Goal: Task Accomplishment & Management: Use online tool/utility

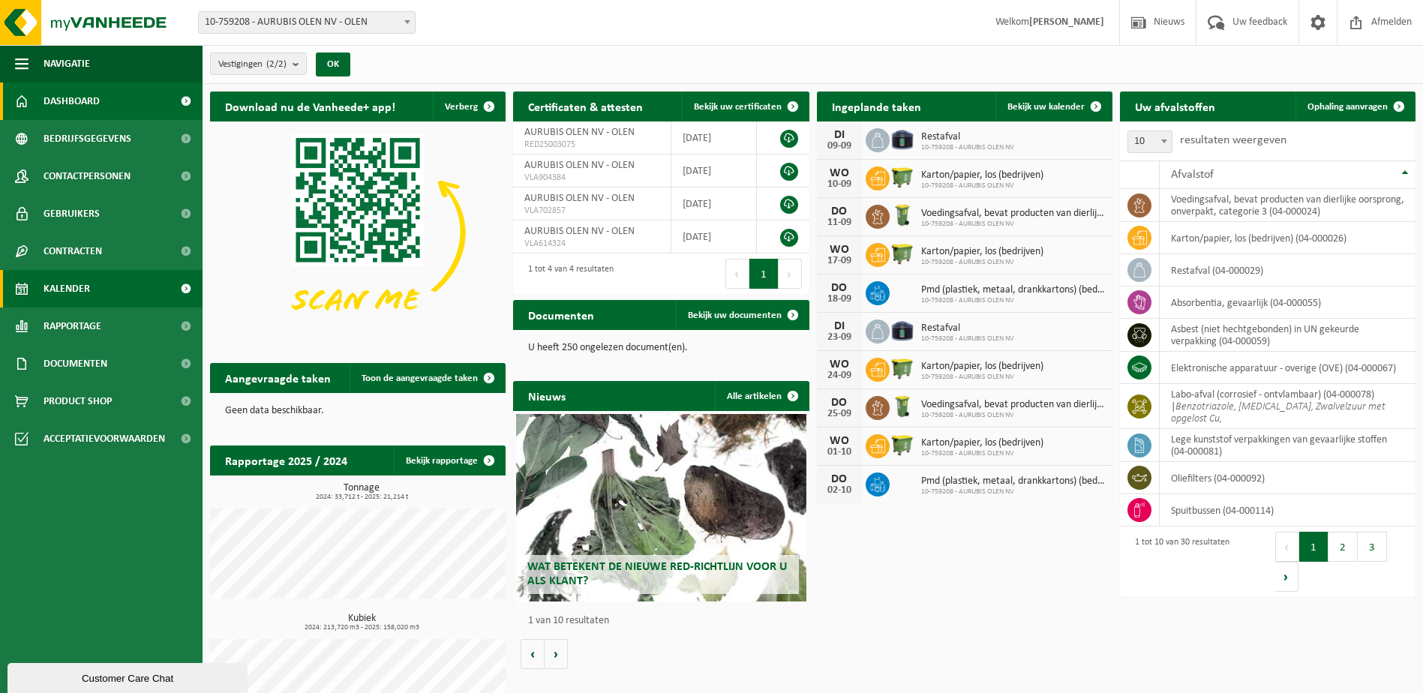
click at [66, 282] on span "Kalender" at bounding box center [67, 289] width 47 height 38
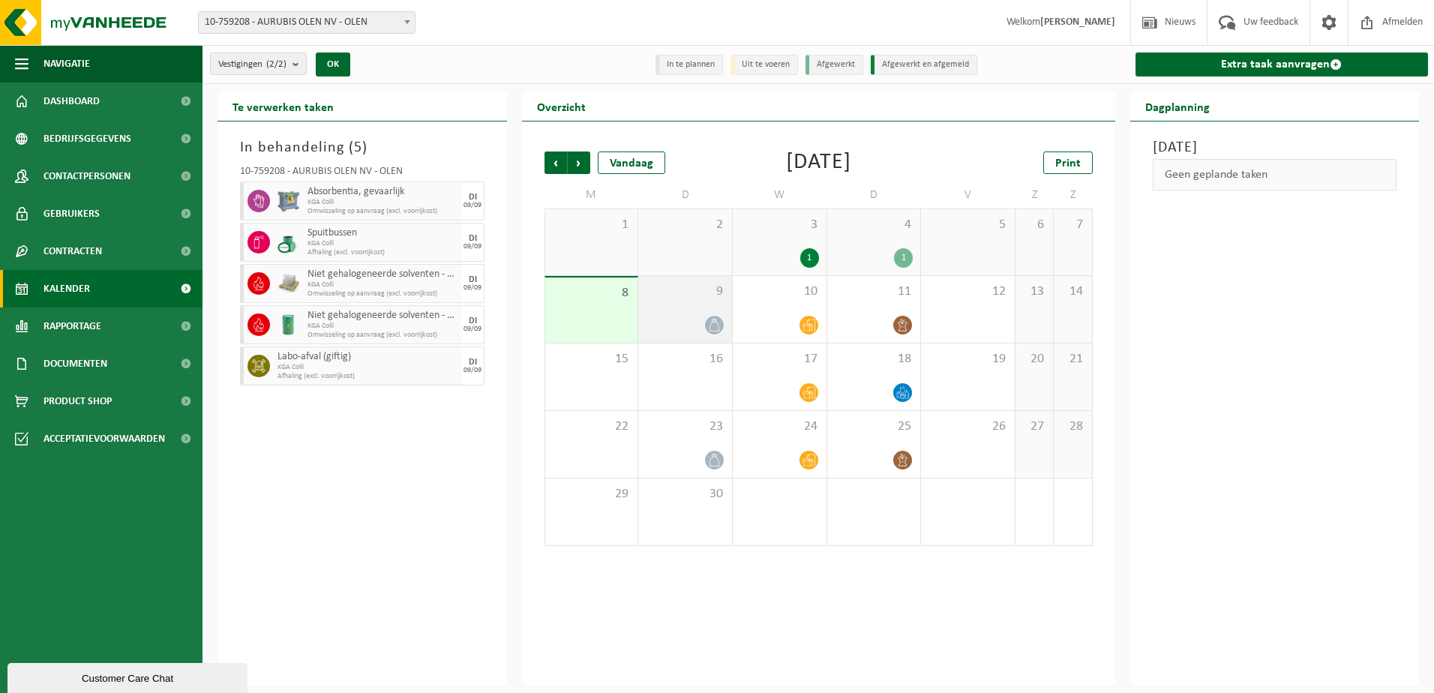
click at [681, 300] on div "9" at bounding box center [685, 309] width 94 height 67
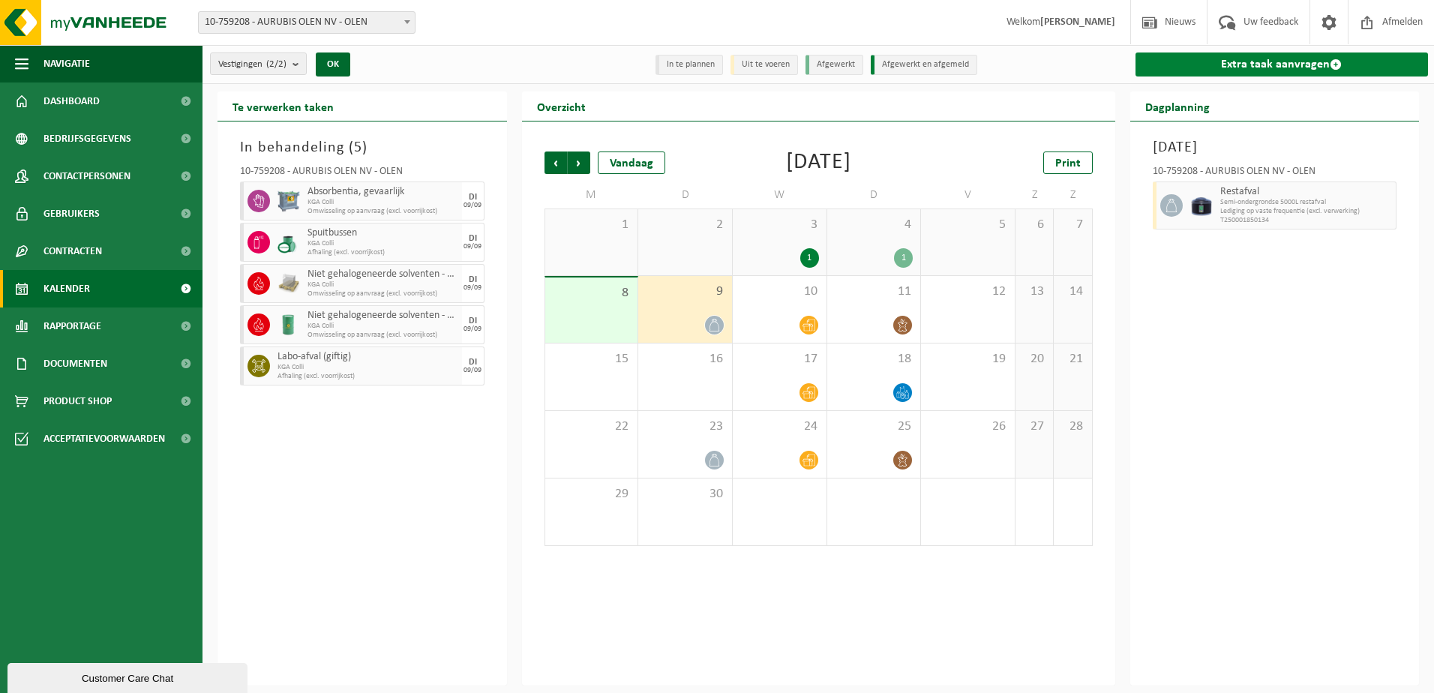
click at [1265, 57] on link "Extra taak aanvragen" at bounding box center [1282, 65] width 293 height 24
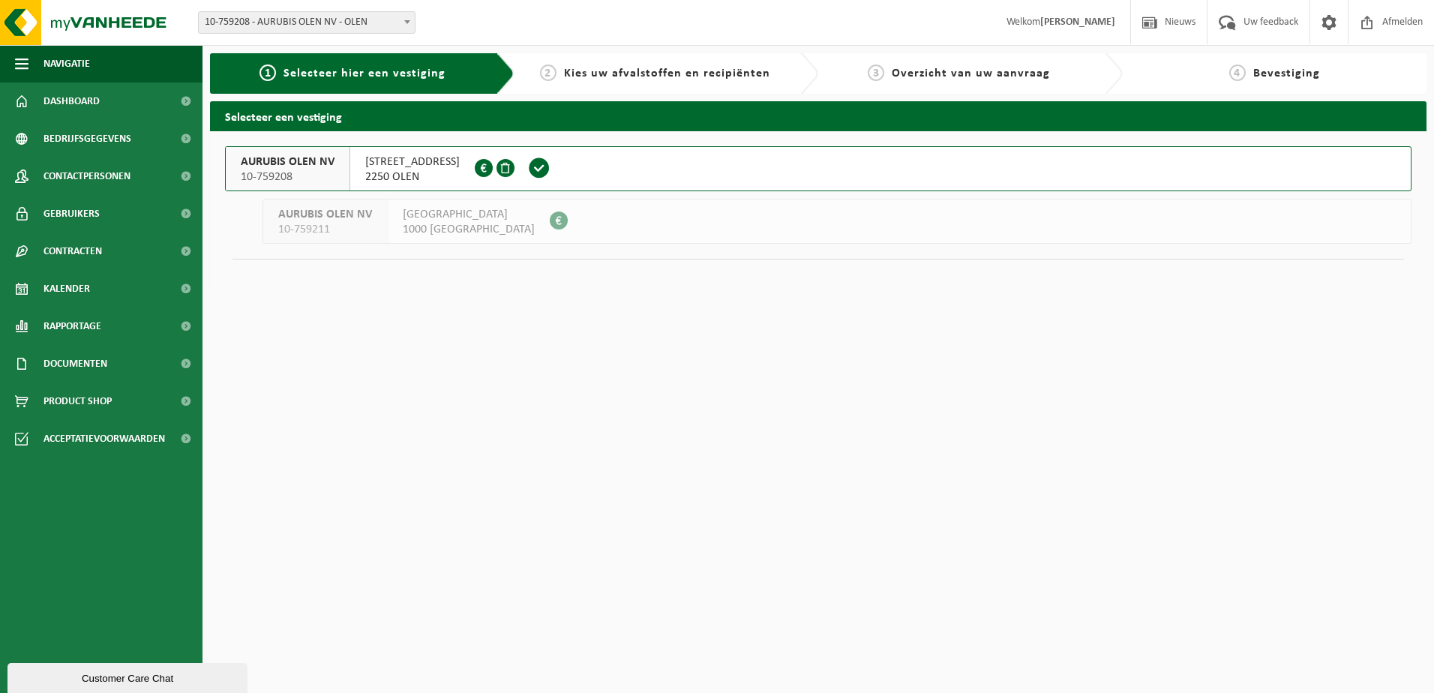
click at [292, 155] on span "AURUBIS OLEN NV" at bounding box center [288, 162] width 94 height 15
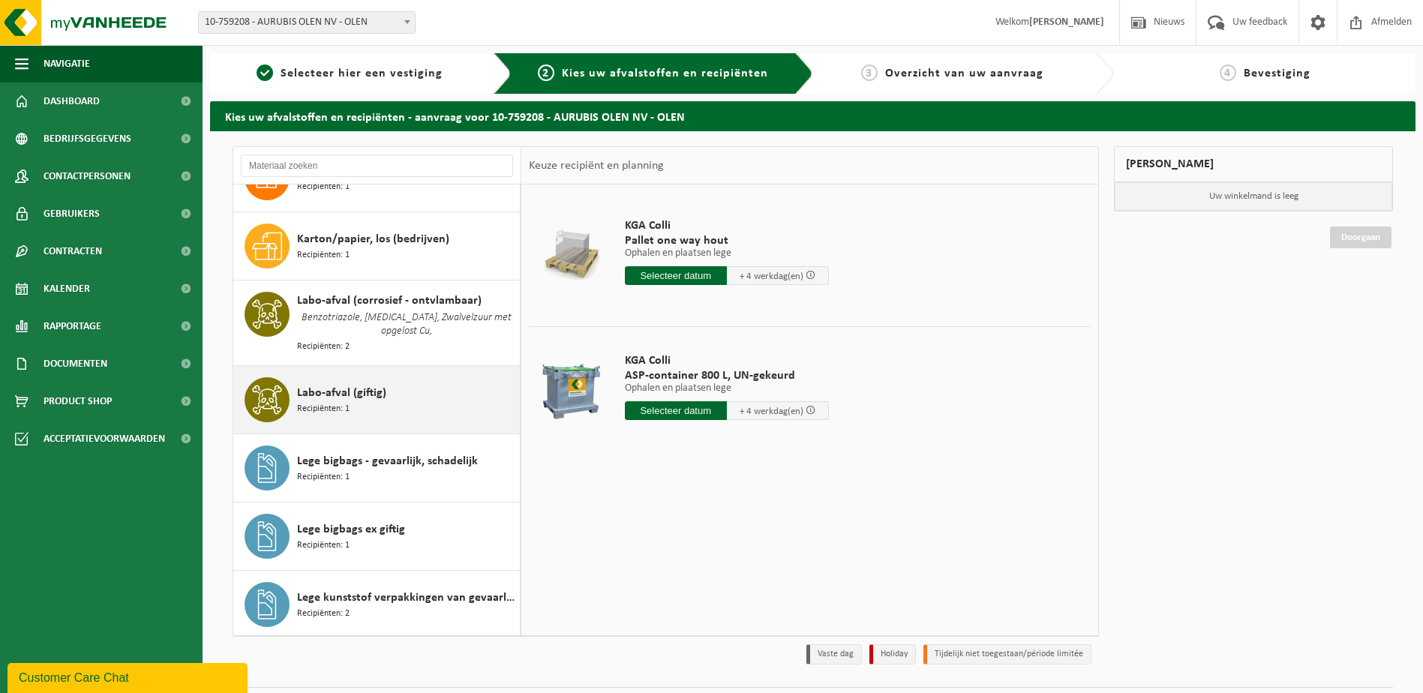
scroll to position [525, 0]
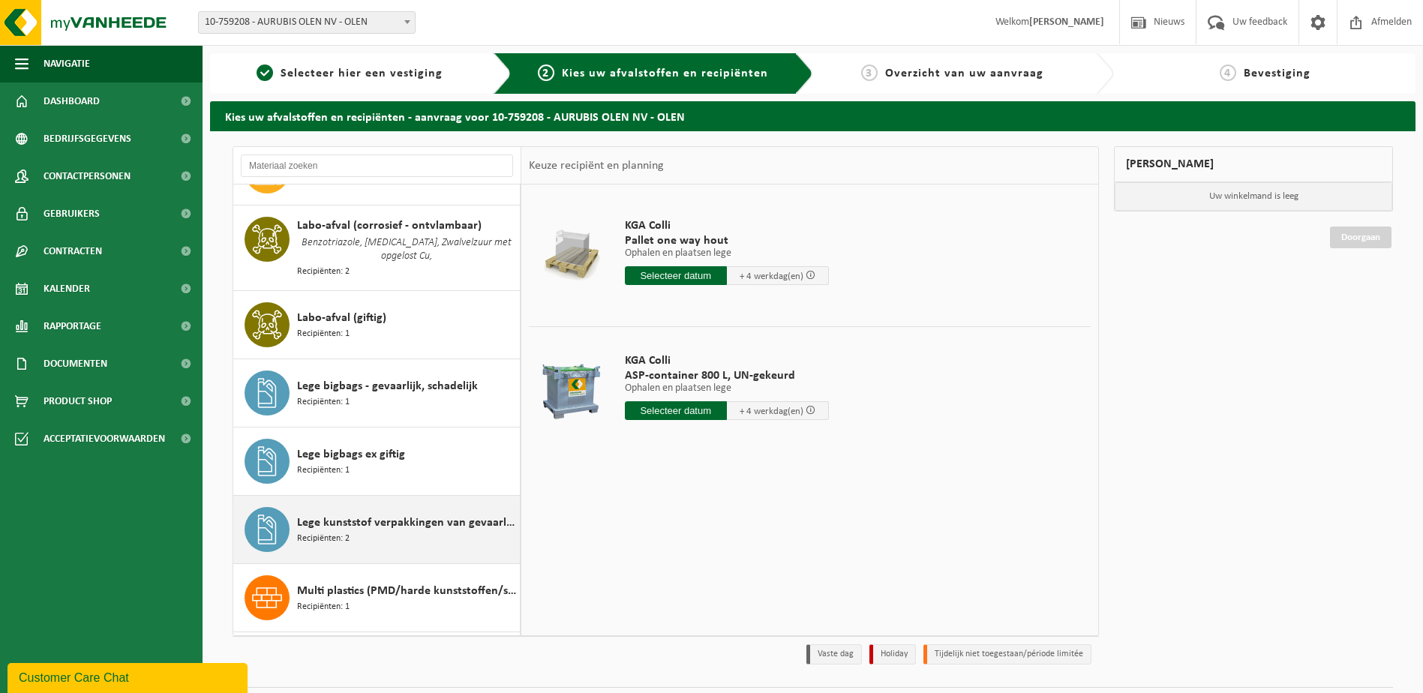
click at [367, 527] on span "Lege kunststof verpakkingen van gevaarlijke stoffen" at bounding box center [406, 523] width 219 height 18
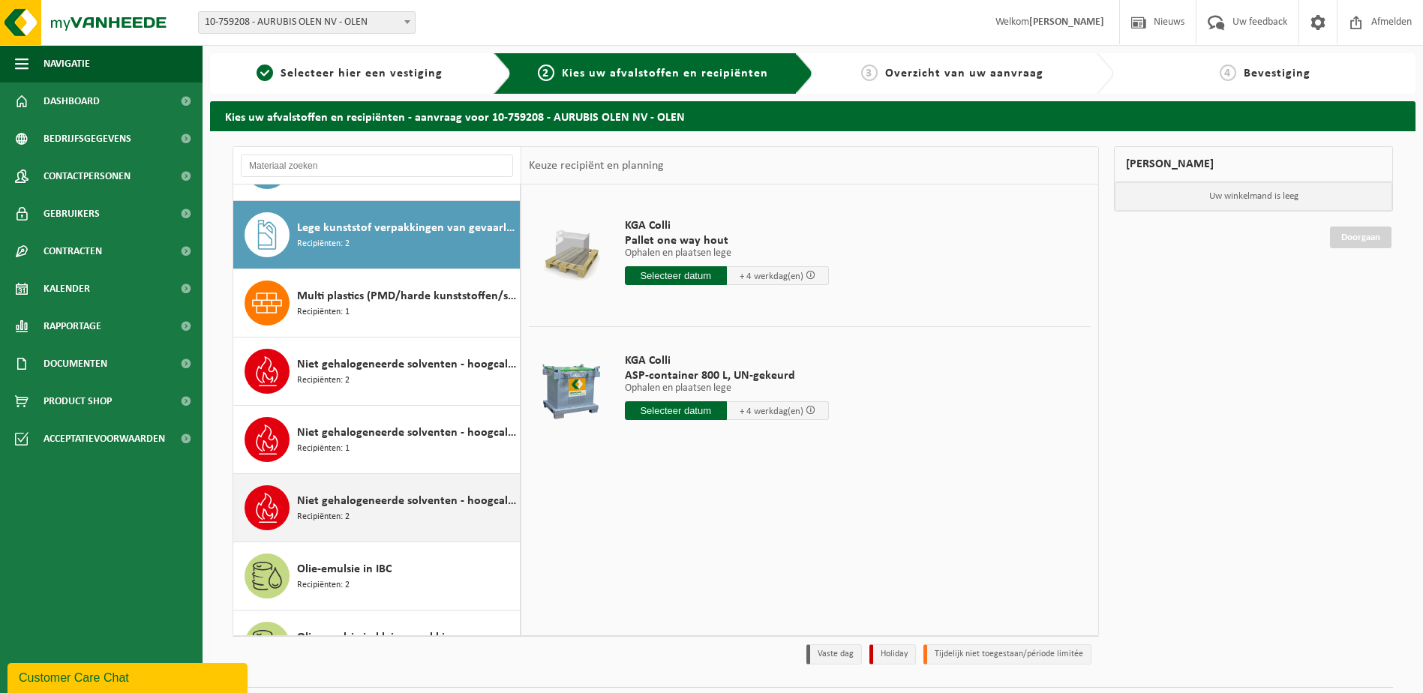
scroll to position [833, 0]
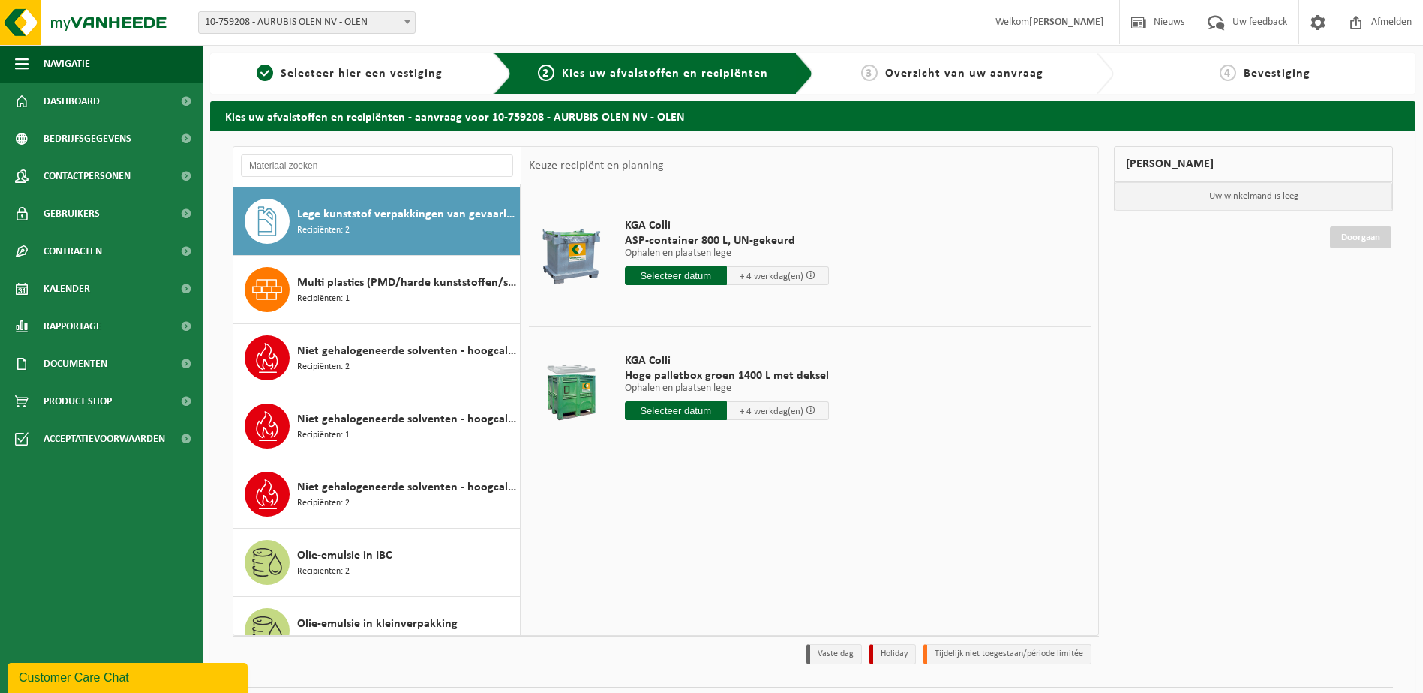
click at [674, 407] on input "text" at bounding box center [676, 410] width 102 height 19
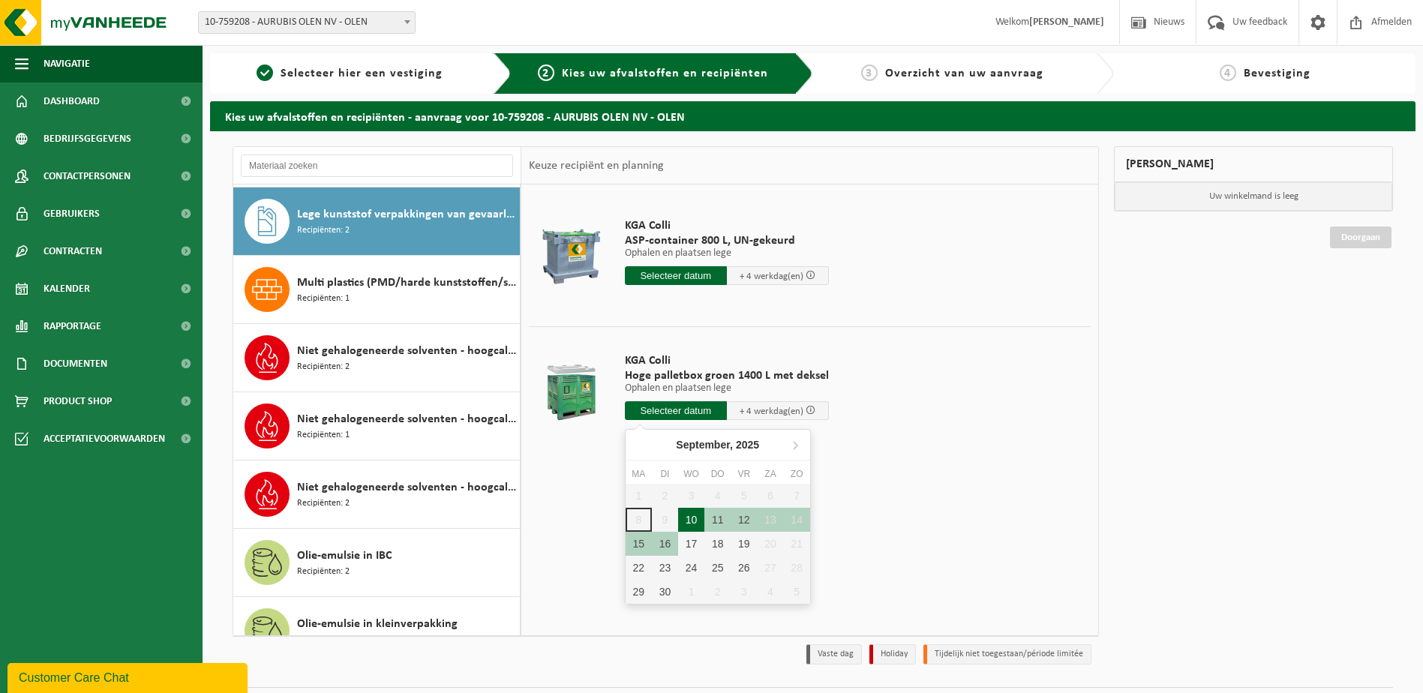
click at [695, 518] on div "10" at bounding box center [691, 520] width 26 height 24
type input "Van 2025-09-10"
type input "2025-09-10"
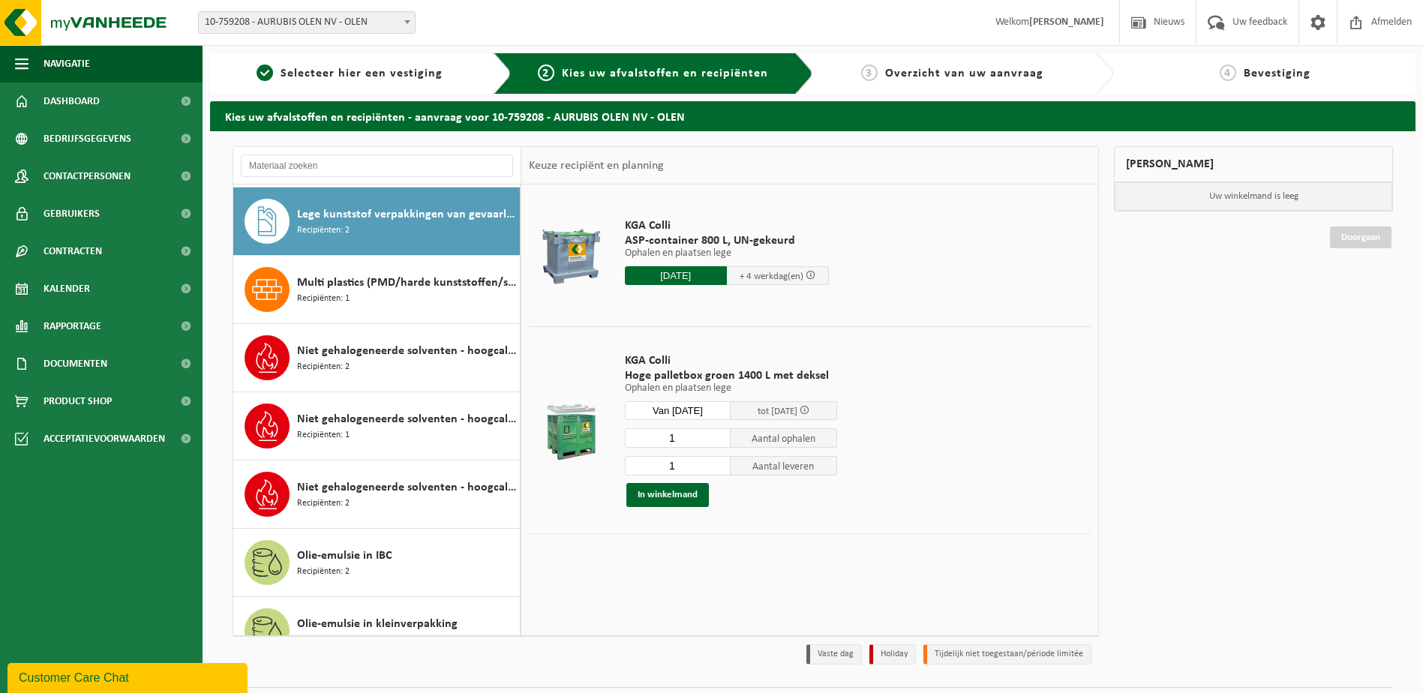
drag, startPoint x: 695, startPoint y: 438, endPoint x: 660, endPoint y: 442, distance: 35.5
click at [660, 442] on input "1" at bounding box center [678, 438] width 107 height 20
type input "0"
drag, startPoint x: 689, startPoint y: 467, endPoint x: 672, endPoint y: 467, distance: 17.3
click at [672, 467] on input "1" at bounding box center [678, 466] width 107 height 20
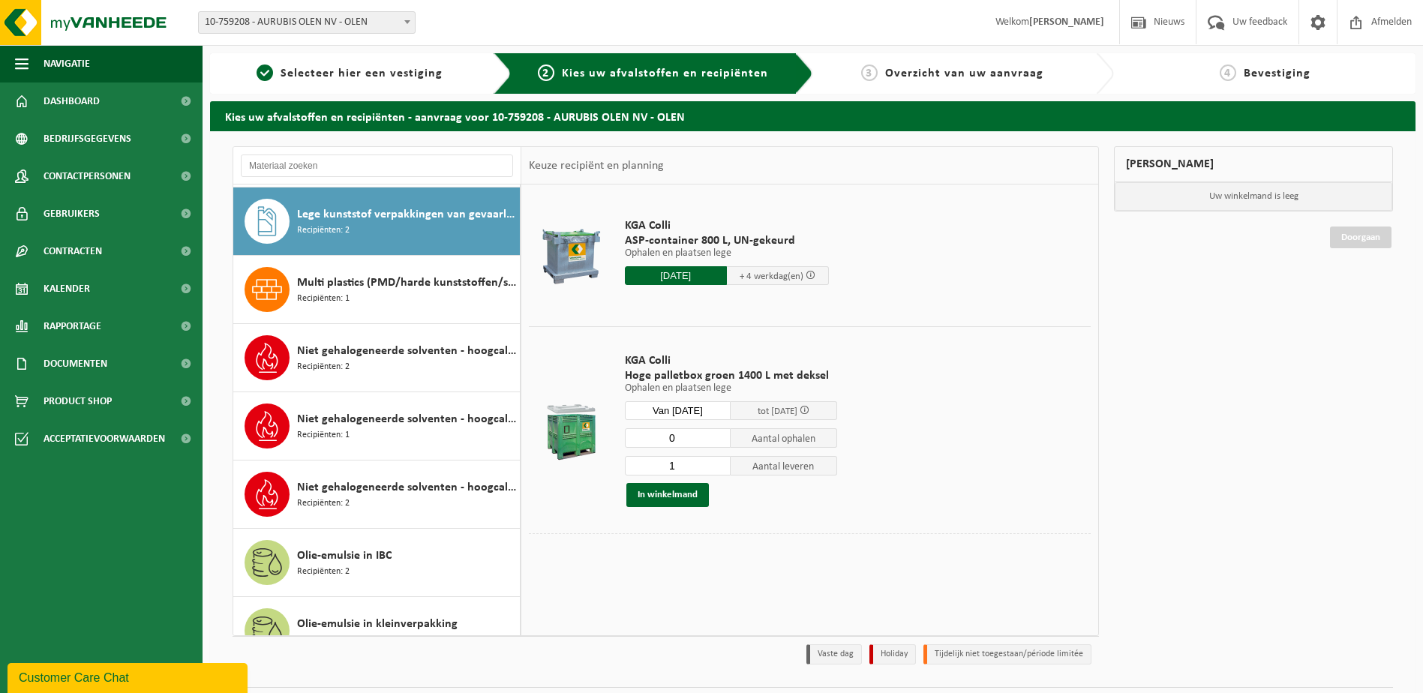
drag, startPoint x: 667, startPoint y: 466, endPoint x: 674, endPoint y: 464, distance: 7.8
click at [674, 464] on input "1" at bounding box center [678, 466] width 107 height 20
type input "4"
click at [682, 499] on button "In winkelmand" at bounding box center [667, 495] width 83 height 24
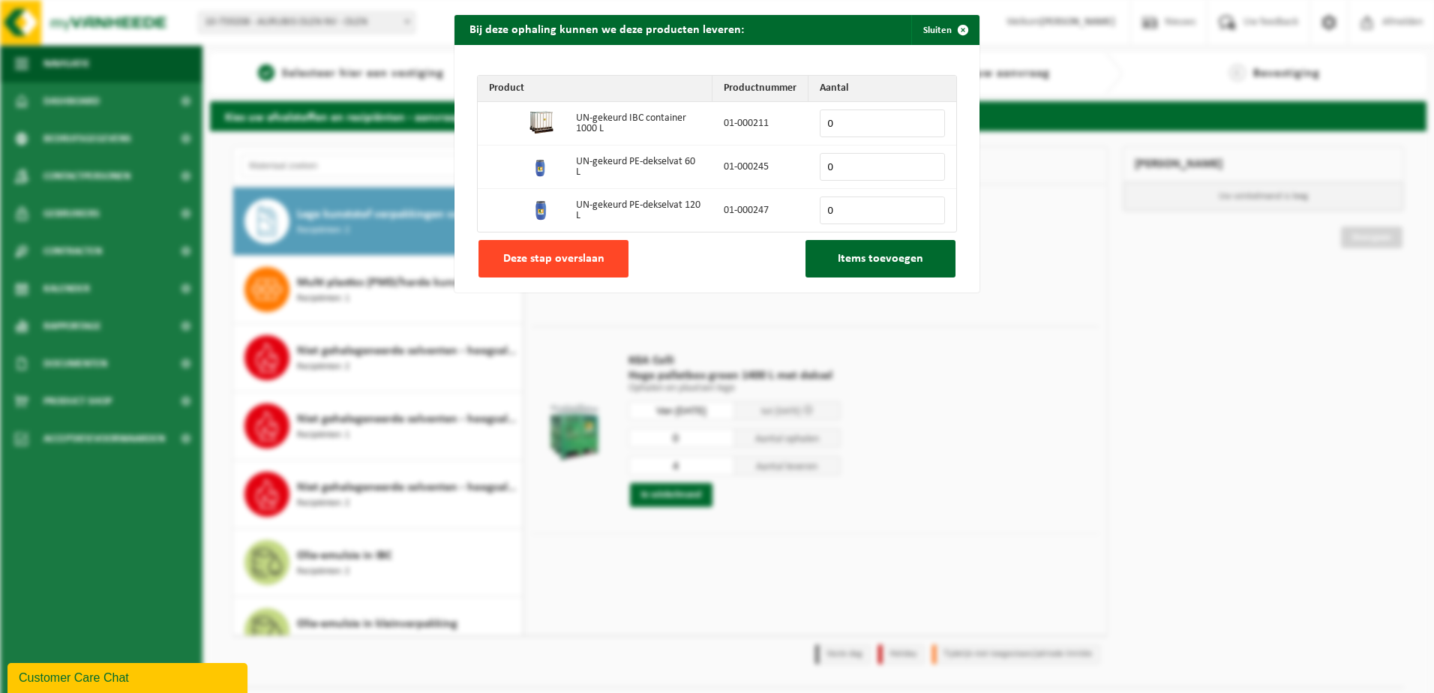
click at [578, 268] on button "Deze stap overslaan" at bounding box center [554, 259] width 150 height 38
click at [567, 260] on span "Deze stap overslaan" at bounding box center [553, 259] width 101 height 12
click at [537, 254] on span "Deze stap overslaan" at bounding box center [553, 259] width 101 height 12
click at [948, 35] on span "button" at bounding box center [963, 30] width 30 height 30
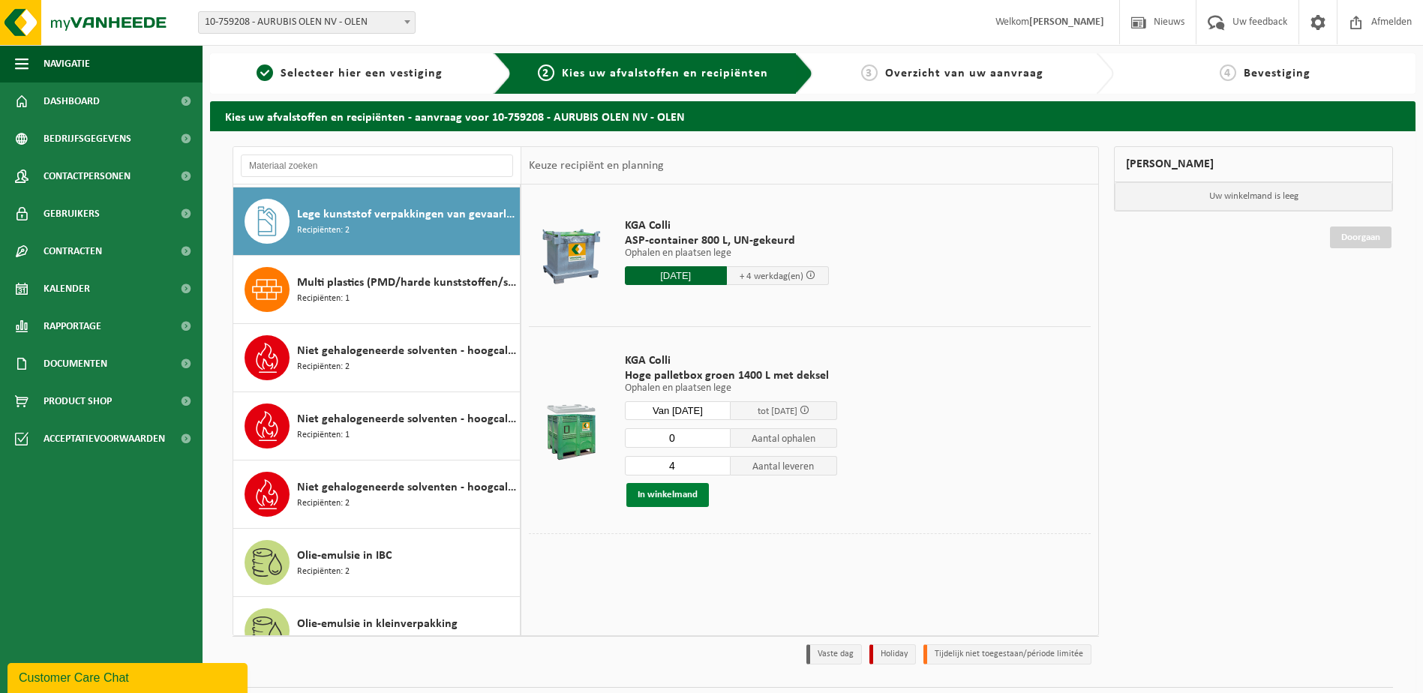
click at [677, 495] on button "In winkelmand" at bounding box center [667, 495] width 83 height 24
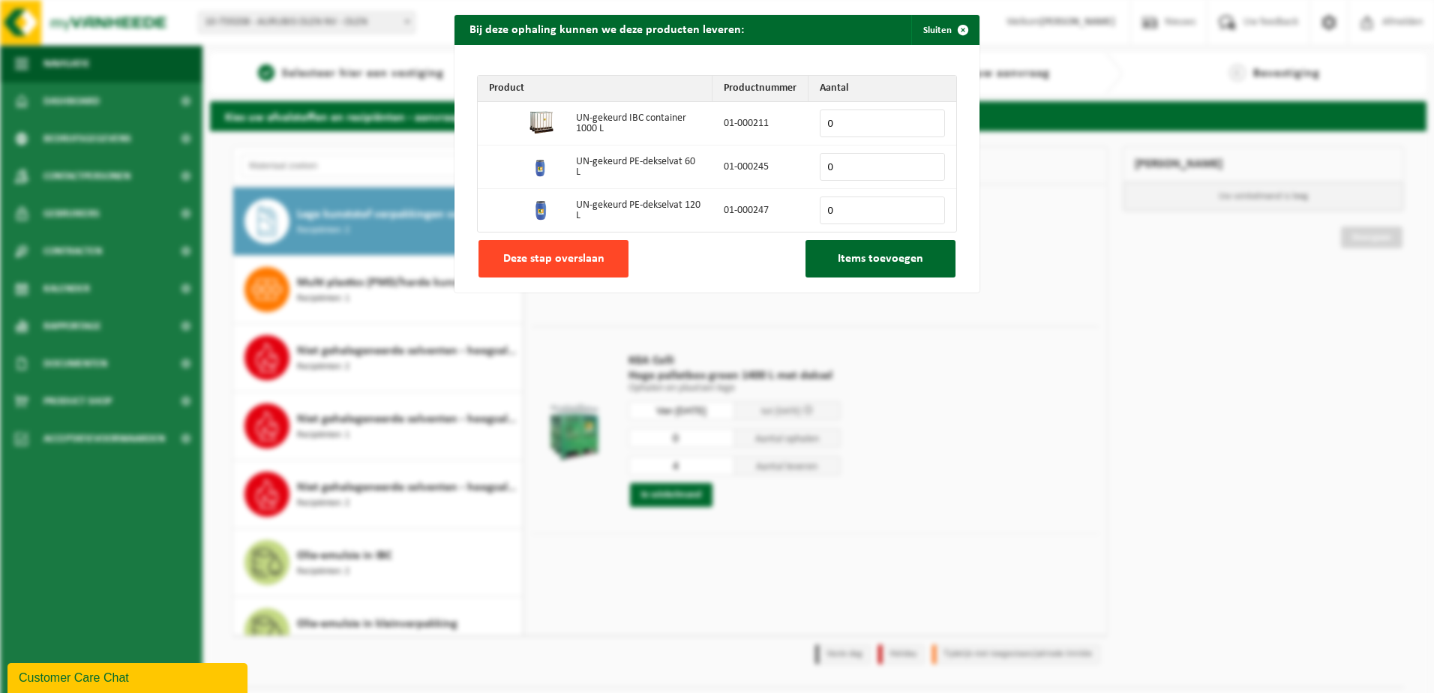
click at [566, 266] on button "Deze stap overslaan" at bounding box center [554, 259] width 150 height 38
click at [566, 253] on span "Deze stap overslaan" at bounding box center [553, 259] width 101 height 12
click at [957, 32] on span "button" at bounding box center [963, 30] width 30 height 30
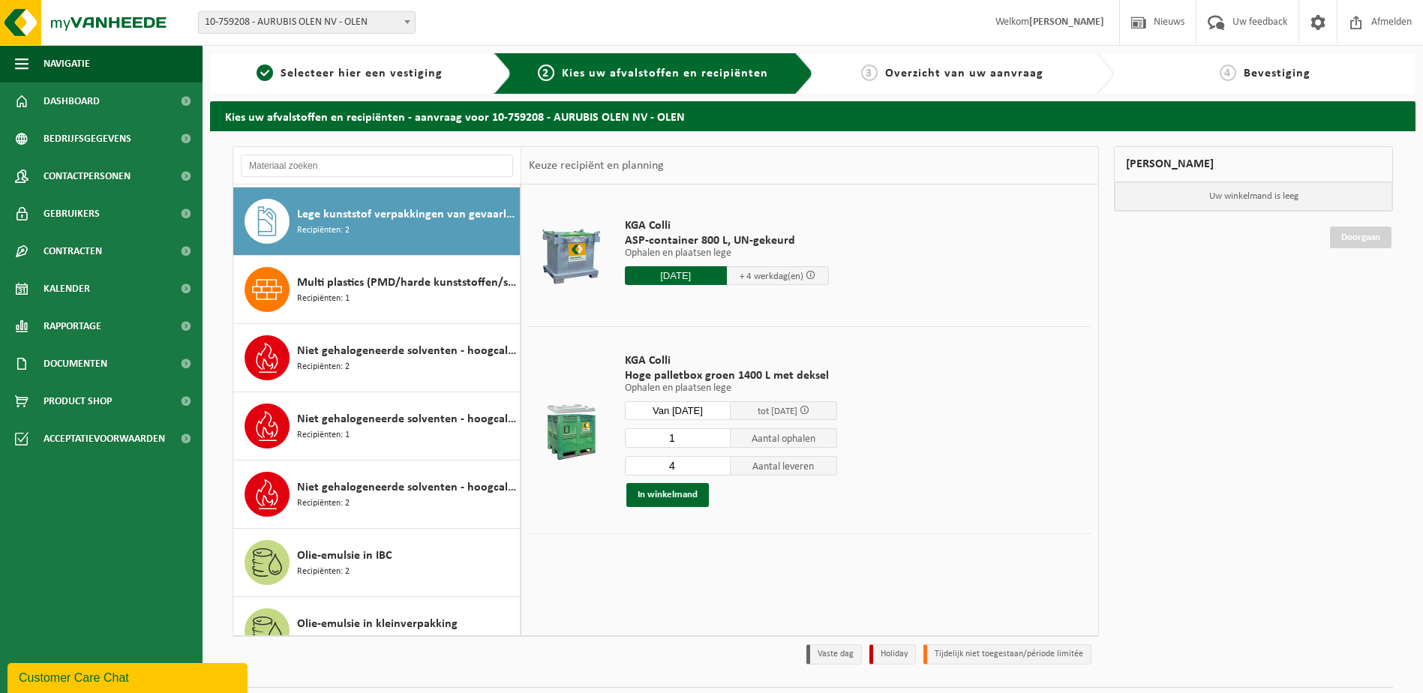
click at [715, 436] on input "1" at bounding box center [678, 438] width 107 height 20
type input "0"
click at [722, 443] on input "0" at bounding box center [678, 438] width 107 height 20
click at [686, 490] on button "In winkelmand" at bounding box center [667, 495] width 83 height 24
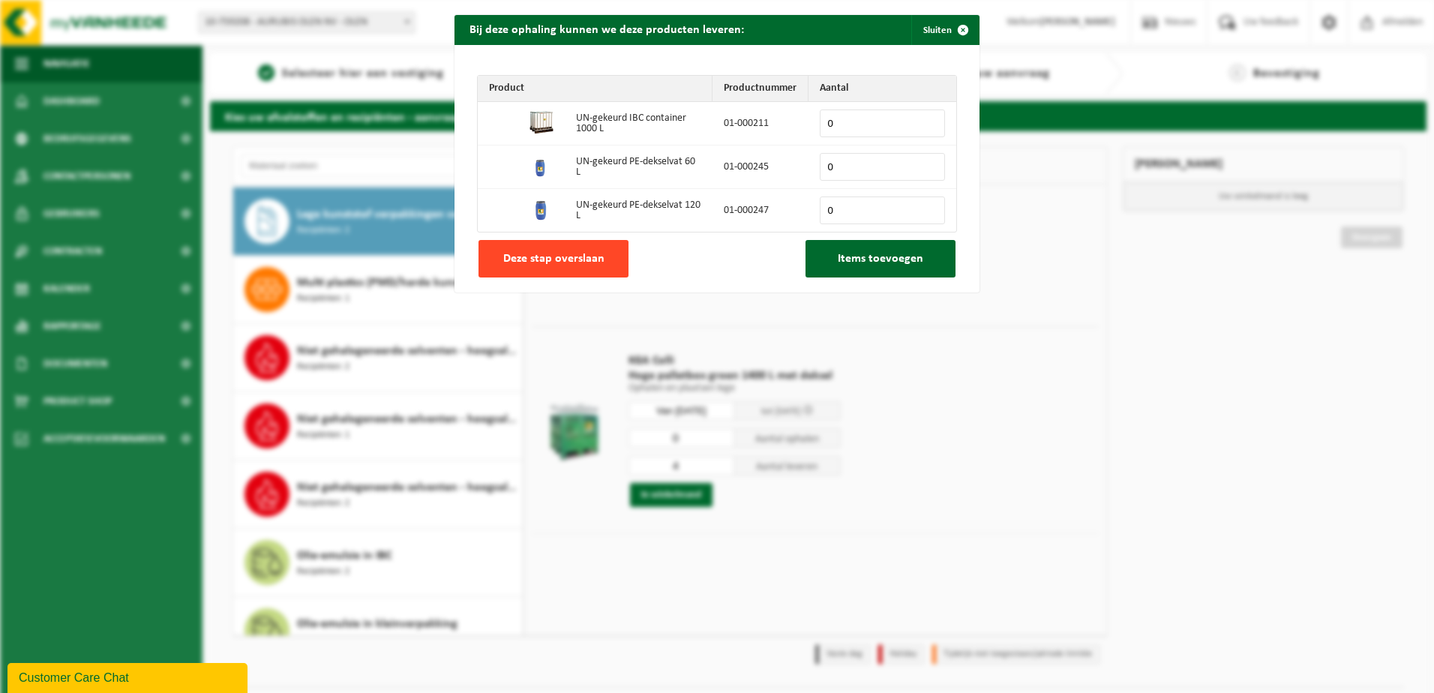
click at [589, 267] on button "Deze stap overslaan" at bounding box center [554, 259] width 150 height 38
click at [953, 26] on span "button" at bounding box center [963, 30] width 30 height 30
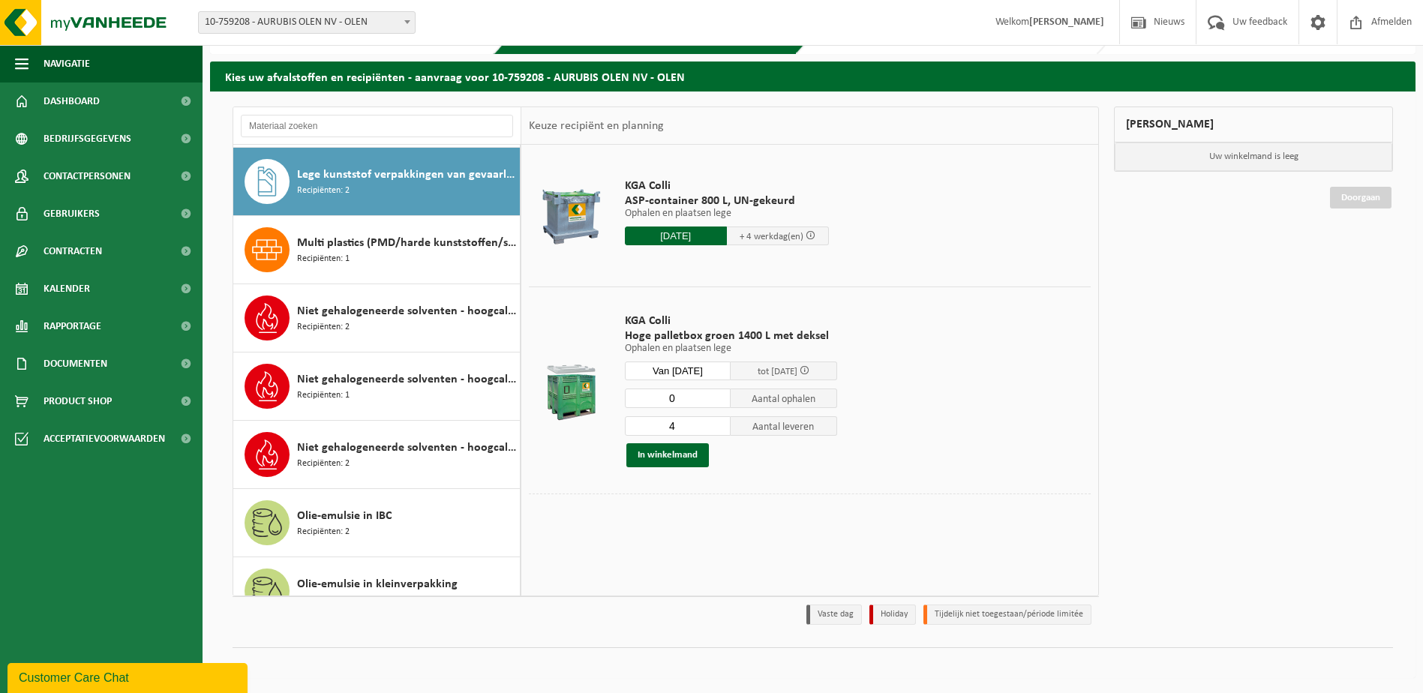
scroll to position [0, 0]
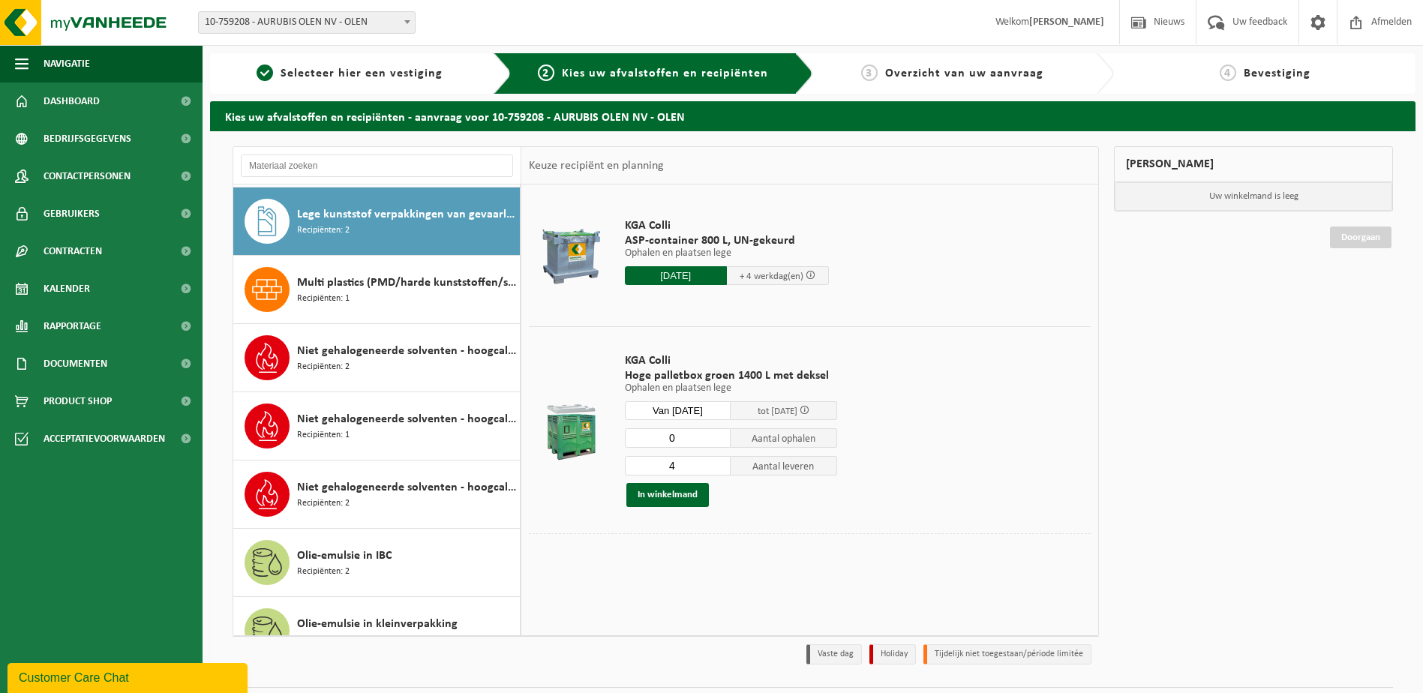
drag, startPoint x: 689, startPoint y: 440, endPoint x: 662, endPoint y: 446, distance: 28.4
click at [662, 446] on input "0" at bounding box center [678, 438] width 107 height 20
click at [653, 491] on button "In winkelmand" at bounding box center [667, 495] width 83 height 24
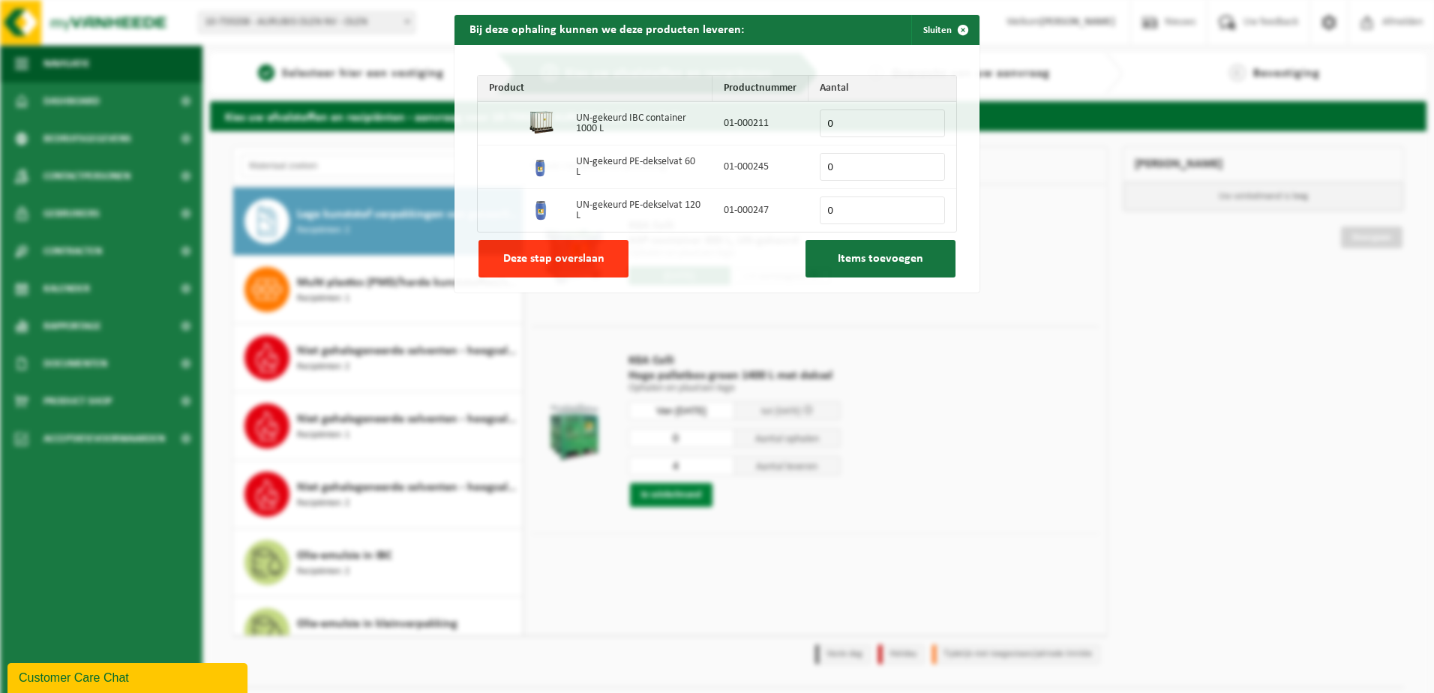
click at [653, 491] on div "Bij deze ophaling kunnen we deze producten leveren: Sluiten Product Productnumm…" at bounding box center [717, 346] width 1434 height 693
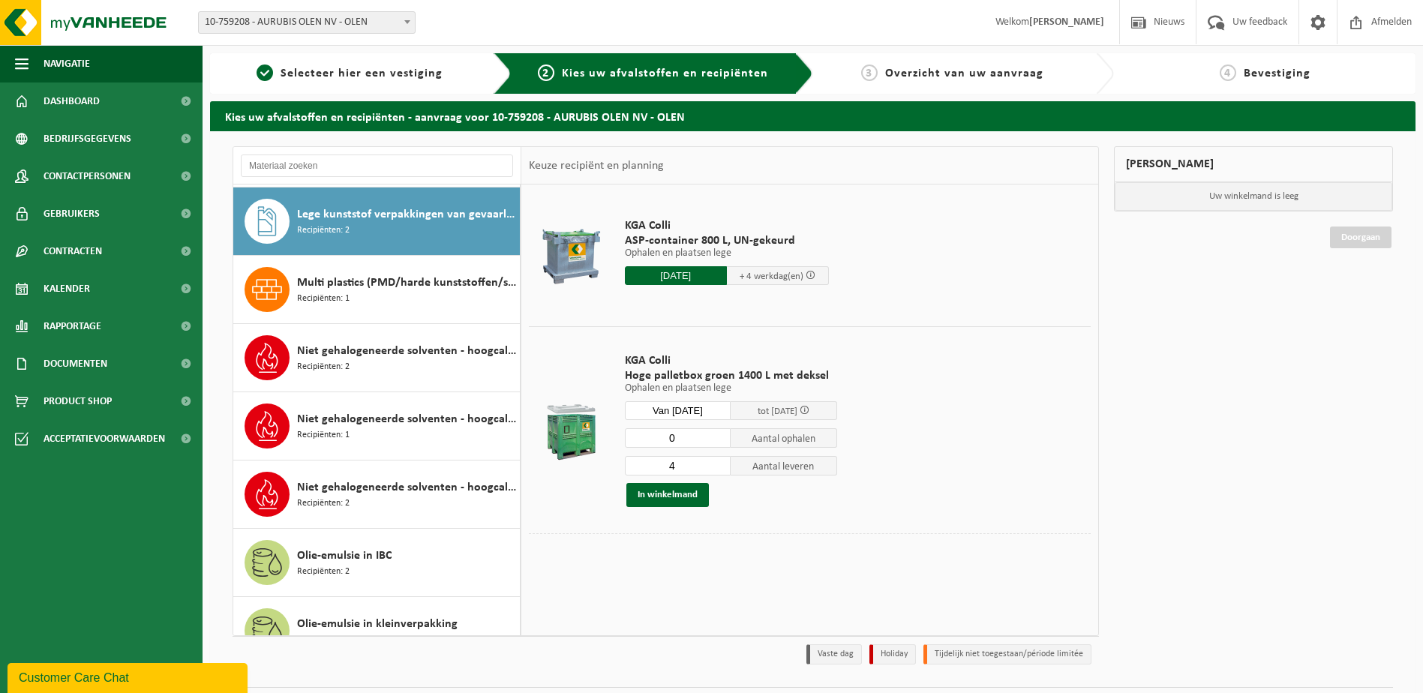
drag, startPoint x: 653, startPoint y: 491, endPoint x: 1175, endPoint y: 371, distance: 535.2
click at [1175, 371] on div "Mijn winkelmand Uw winkelmand is leeg Doorgaan" at bounding box center [1254, 409] width 294 height 526
click at [698, 407] on input "Van 2025-09-10" at bounding box center [678, 410] width 107 height 19
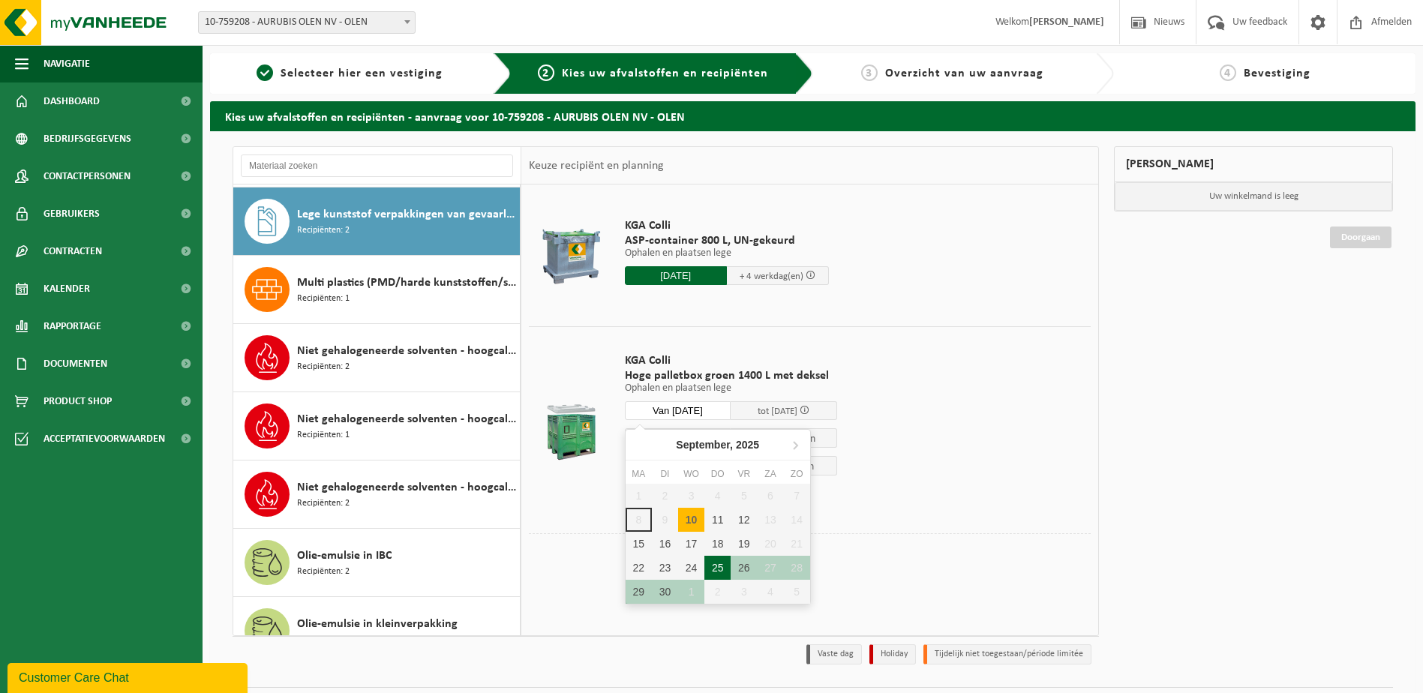
click at [723, 569] on div "25" at bounding box center [717, 568] width 26 height 24
type input "Van 2025-09-25"
type input "2025-09-25"
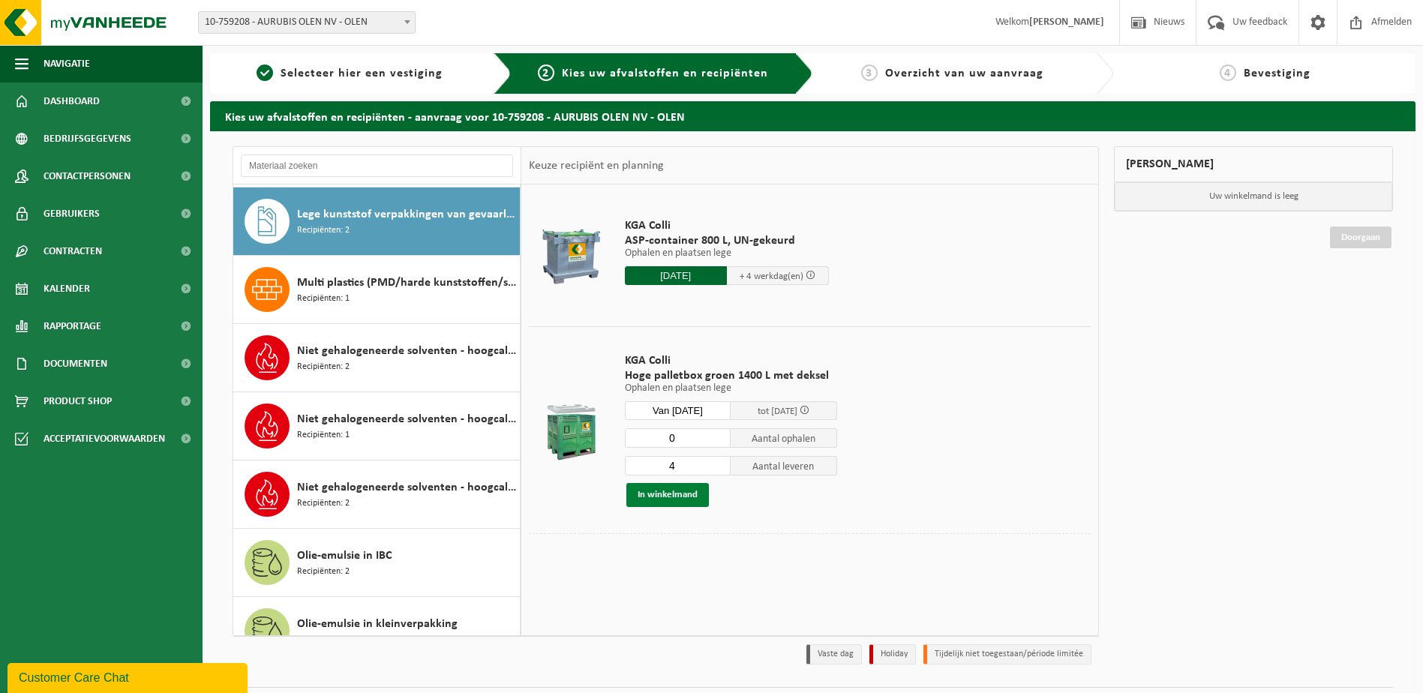
click at [679, 493] on button "In winkelmand" at bounding box center [667, 495] width 83 height 24
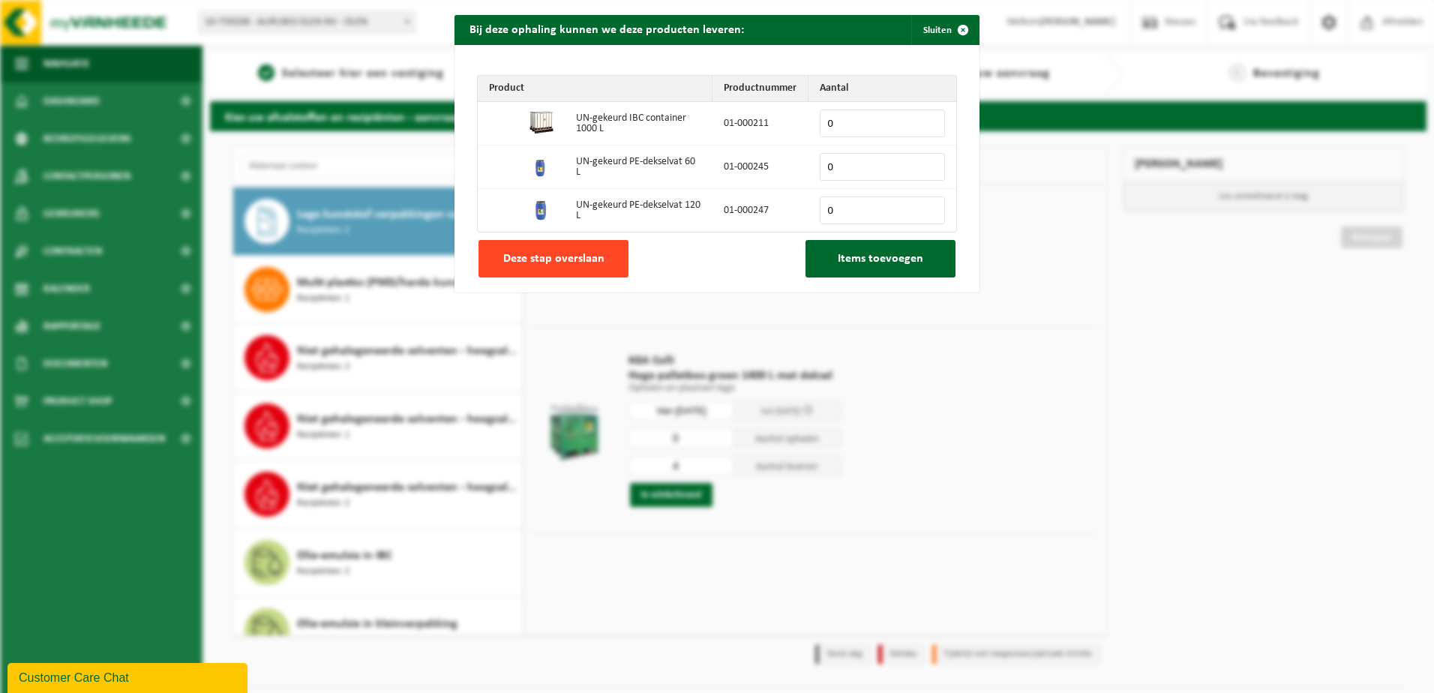
click at [572, 256] on span "Deze stap overslaan" at bounding box center [553, 259] width 101 height 12
click at [927, 32] on button "Sluiten" at bounding box center [945, 30] width 67 height 30
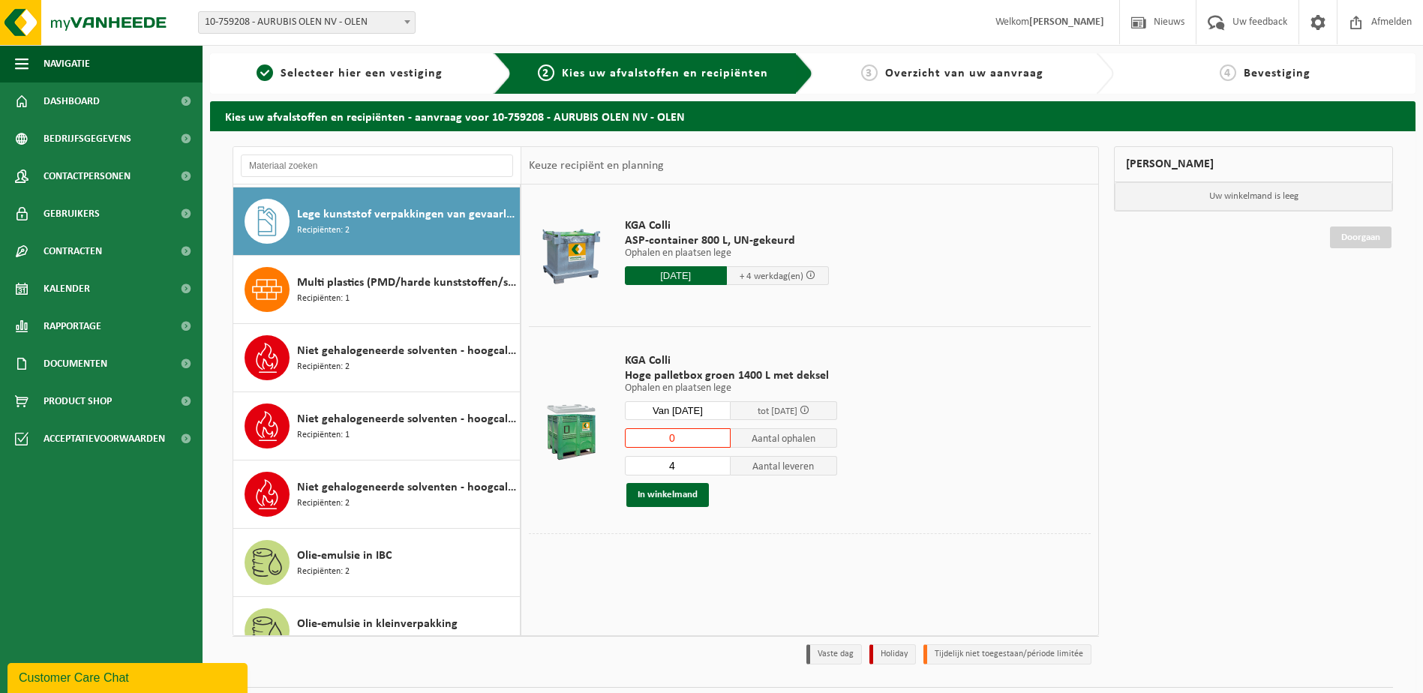
click at [716, 405] on input "Van 2025-09-25" at bounding box center [678, 410] width 107 height 19
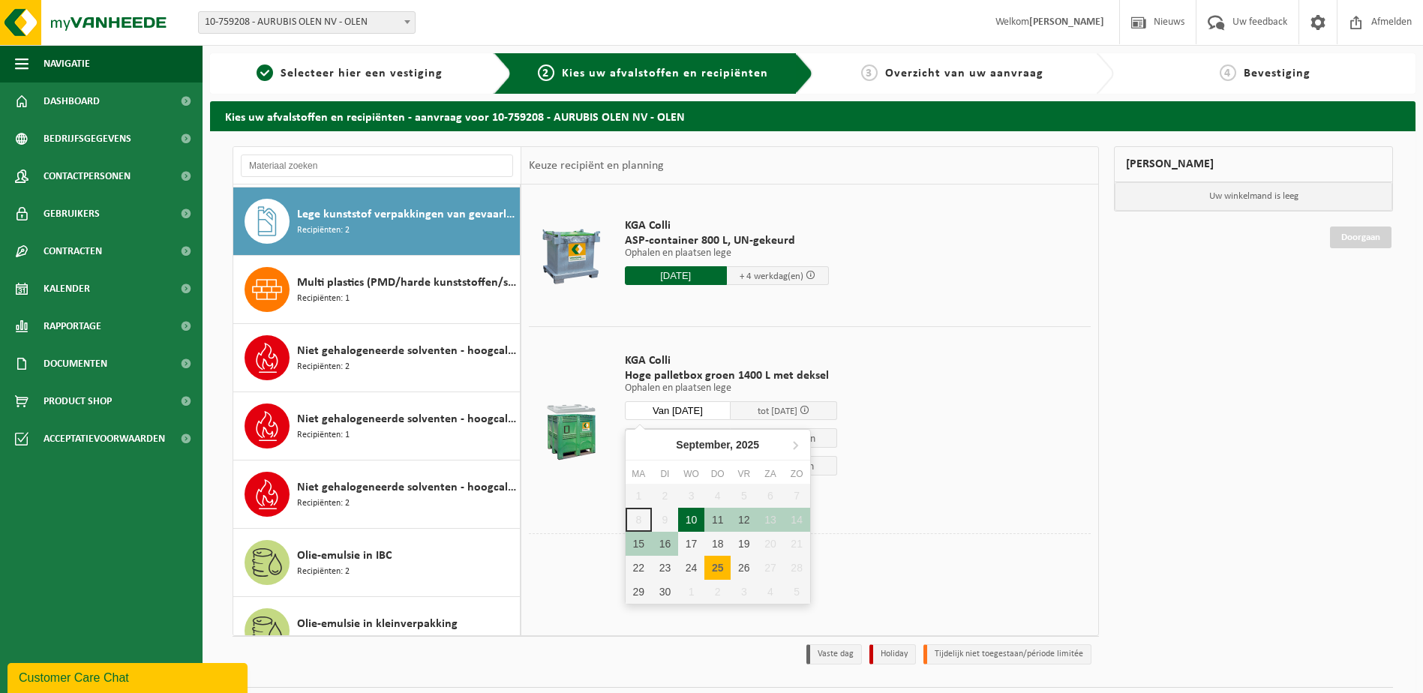
click at [693, 524] on div "10" at bounding box center [691, 520] width 26 height 24
type input "Van 2025-09-10"
type input "2025-09-10"
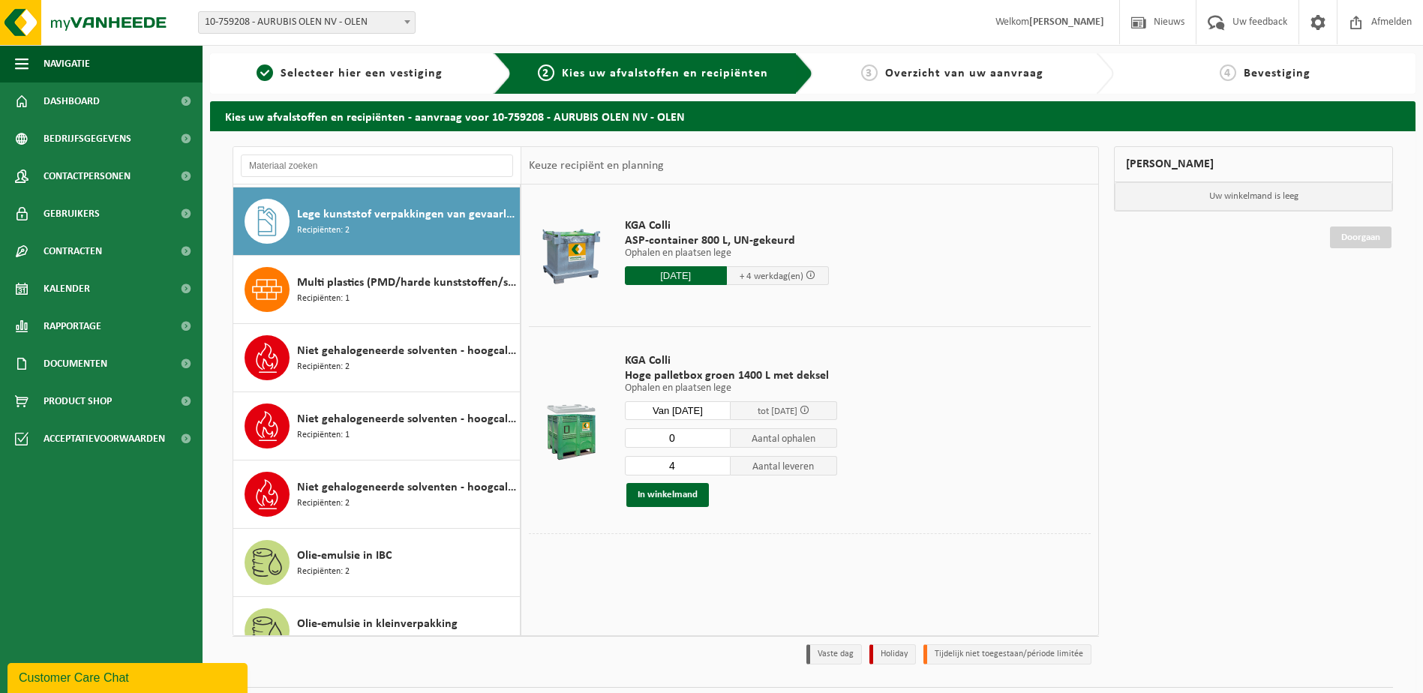
click at [681, 467] on input "4" at bounding box center [678, 466] width 107 height 20
click at [672, 498] on button "In winkelmand" at bounding box center [667, 495] width 83 height 24
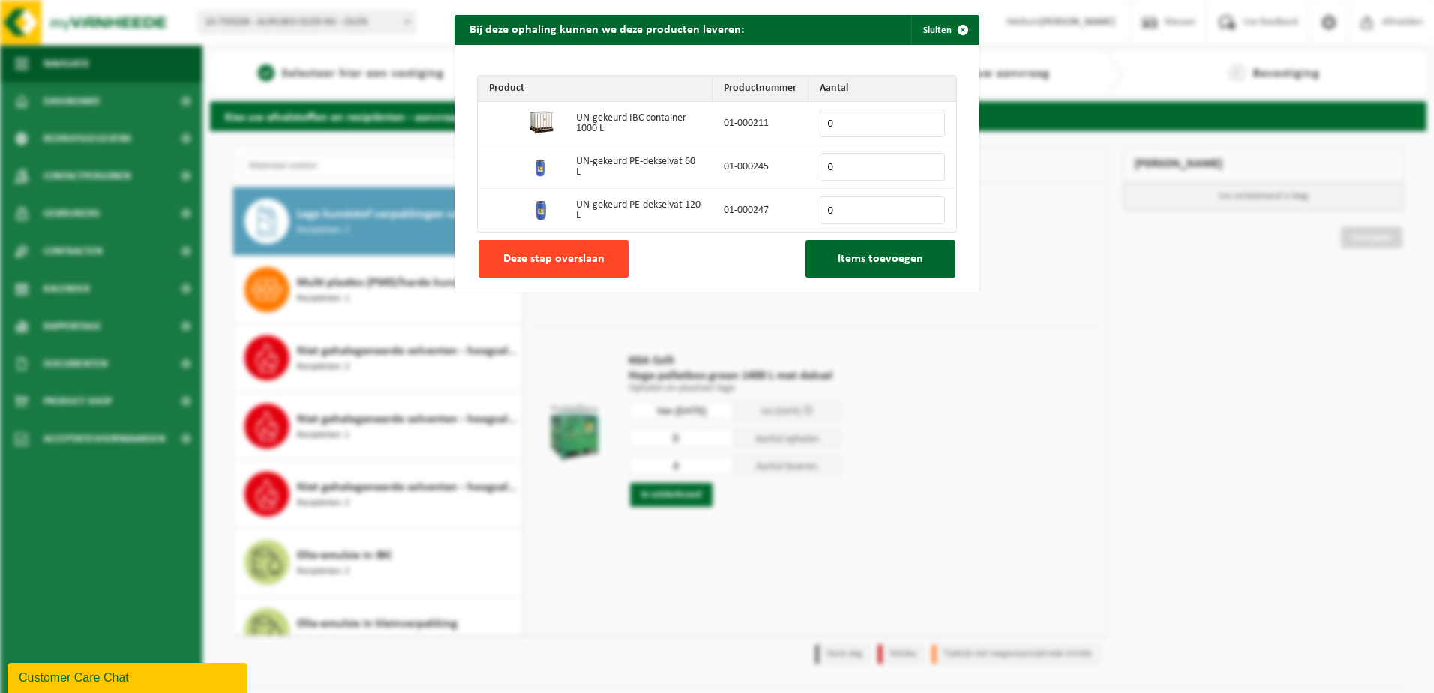
click at [553, 254] on span "Deze stap overslaan" at bounding box center [553, 259] width 101 height 12
click at [533, 253] on span "Deze stap overslaan" at bounding box center [553, 259] width 101 height 12
click at [572, 266] on button "Deze stap overslaan" at bounding box center [554, 259] width 150 height 38
click at [948, 25] on span "button" at bounding box center [963, 30] width 30 height 30
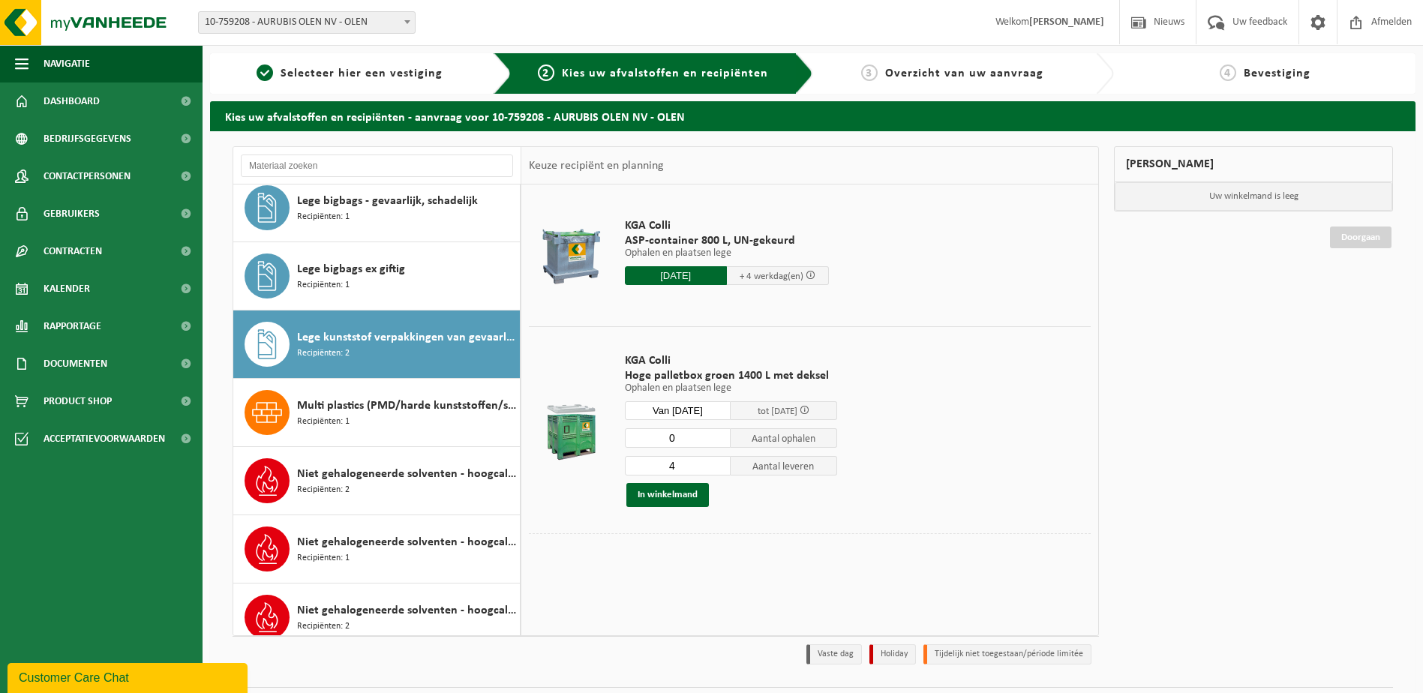
scroll to position [683, 0]
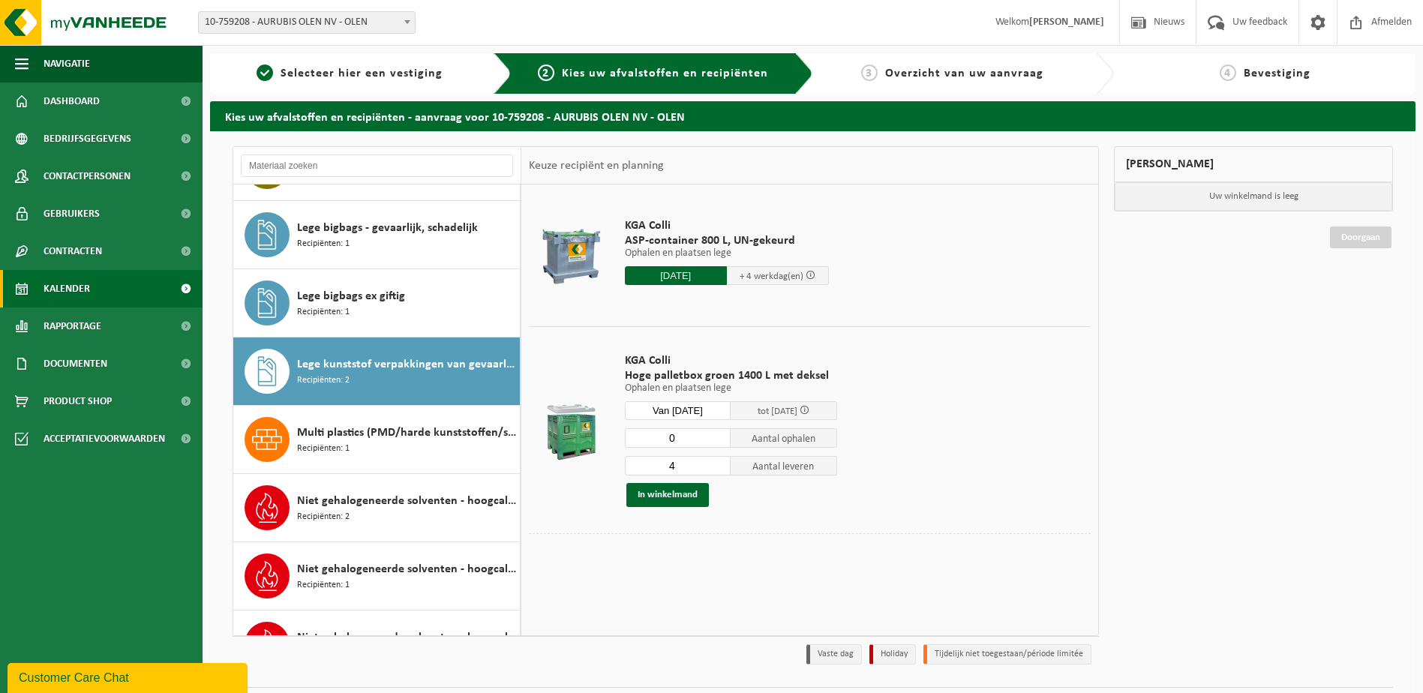
click at [82, 282] on span "Kalender" at bounding box center [67, 289] width 47 height 38
